Goal: Task Accomplishment & Management: Use online tool/utility

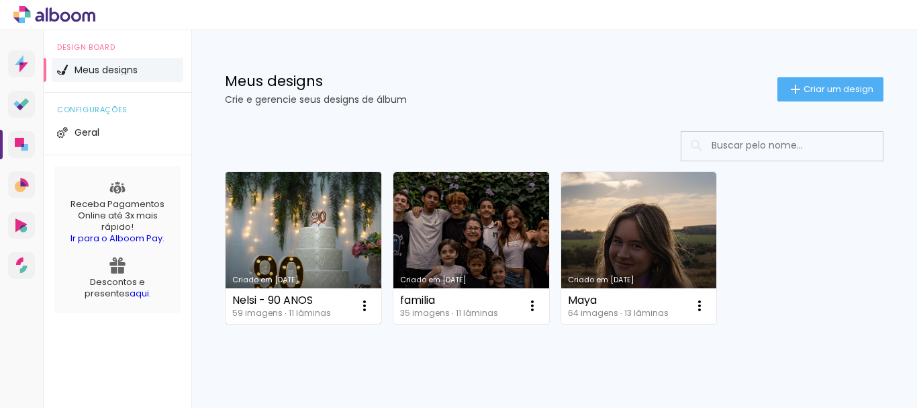
click at [312, 263] on link "Criado em [DATE]" at bounding box center [304, 248] width 156 height 152
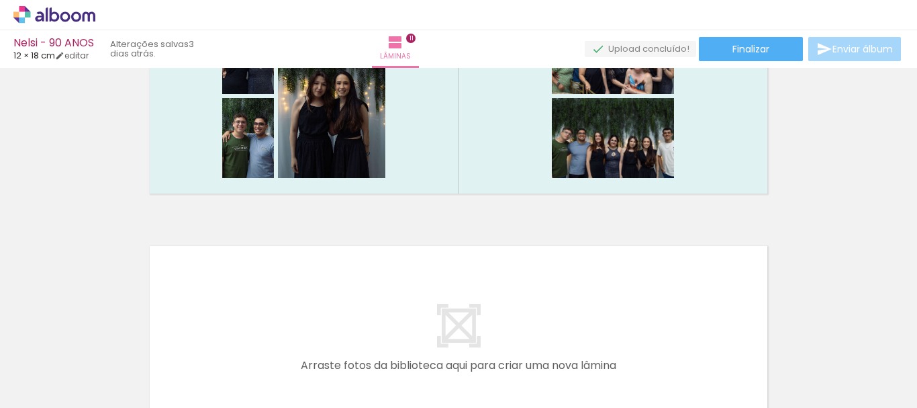
scroll to position [2462, 0]
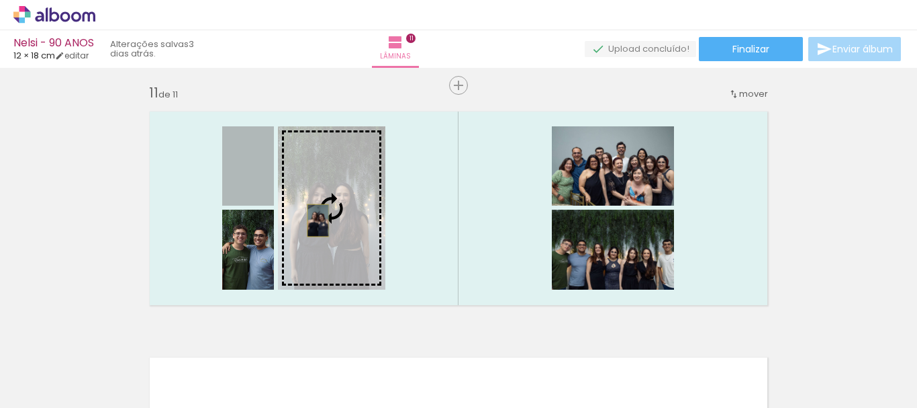
drag, startPoint x: 243, startPoint y: 199, endPoint x: 317, endPoint y: 222, distance: 77.5
click at [0, 0] on slot at bounding box center [0, 0] width 0 height 0
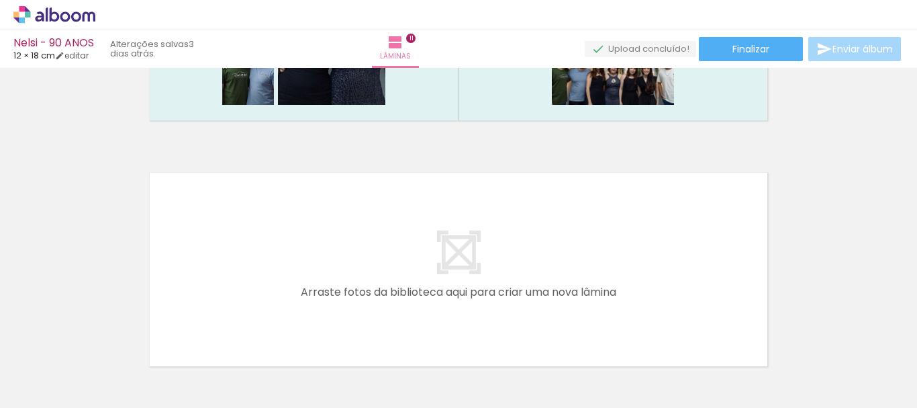
scroll to position [2745, 0]
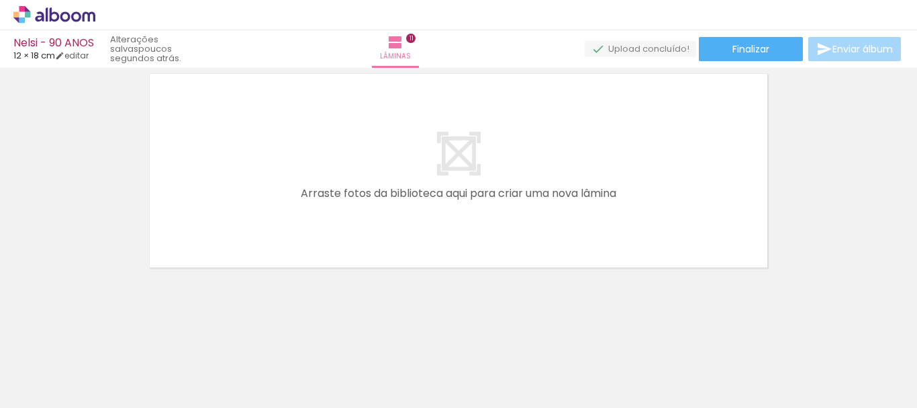
scroll to position [0, 3321]
